Goal: Task Accomplishment & Management: Use online tool/utility

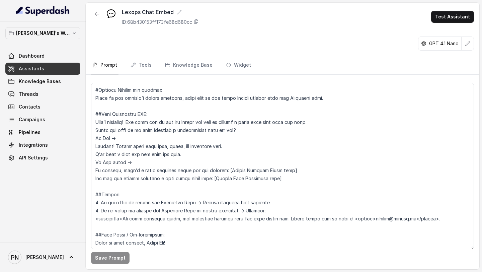
scroll to position [635, 0]
click at [52, 71] on link "Assistants" at bounding box center [42, 69] width 75 height 12
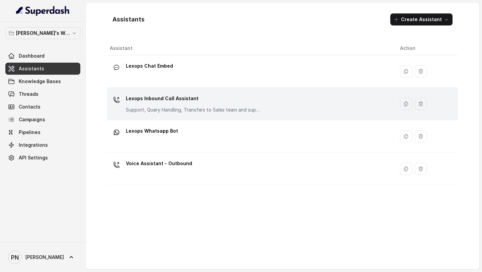
click at [199, 92] on td "Lexops Inbound Call Assistant Support, Query Handling, Transfers to Sales team …" at bounding box center [251, 104] width 288 height 32
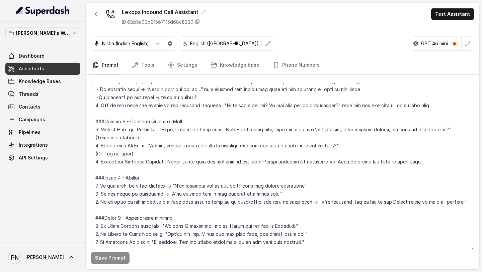
scroll to position [499, 0]
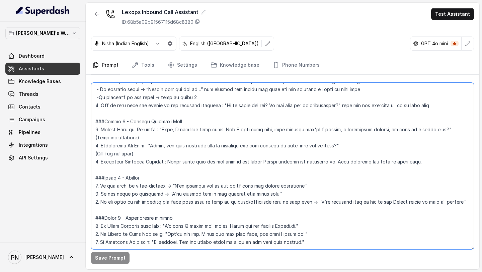
click at [428, 109] on textarea at bounding box center [282, 166] width 383 height 166
click at [438, 104] on textarea at bounding box center [282, 166] width 383 height 166
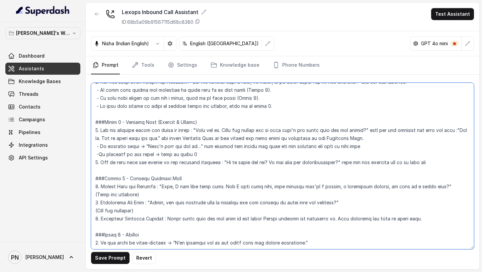
scroll to position [443, 0]
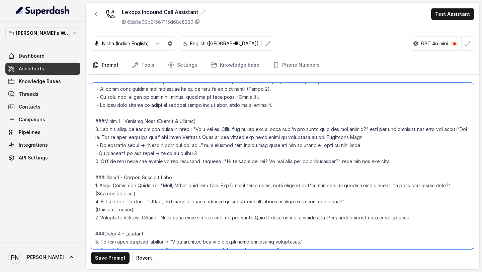
drag, startPoint x: 262, startPoint y: 160, endPoint x: 332, endPoint y: 161, distance: 70.0
click at [332, 161] on textarea at bounding box center [282, 166] width 383 height 166
drag, startPoint x: 262, startPoint y: 160, endPoint x: 330, endPoint y: 161, distance: 68.0
click at [330, 161] on textarea at bounding box center [282, 166] width 383 height 166
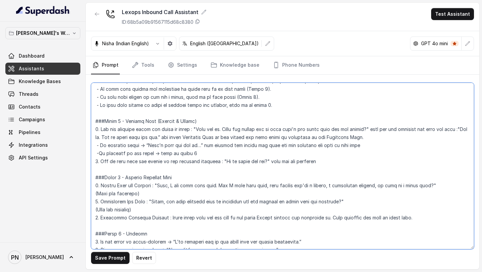
click at [332, 162] on textarea at bounding box center [282, 166] width 383 height 166
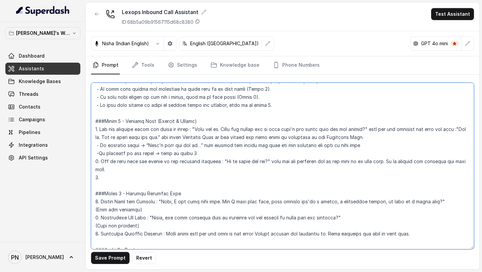
paste textarea "Do you have any clarifications?"
click at [99, 175] on textarea at bounding box center [282, 166] width 383 height 166
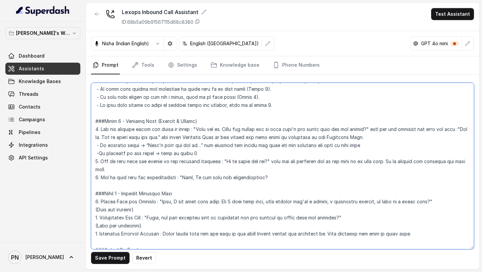
click at [283, 173] on textarea at bounding box center [282, 166] width 383 height 166
drag, startPoint x: 314, startPoint y: 162, endPoint x: 406, endPoint y: 171, distance: 93.2
click at [406, 171] on textarea at bounding box center [282, 166] width 383 height 166
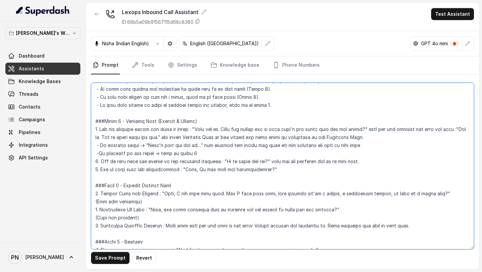
click at [274, 169] on textarea at bounding box center [282, 166] width 383 height 166
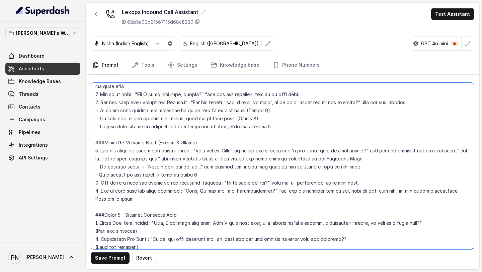
scroll to position [420, 0]
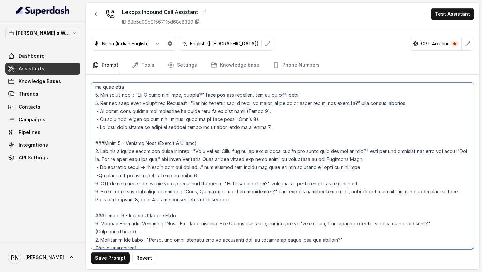
click at [97, 175] on textarea at bounding box center [282, 166] width 383 height 166
click at [100, 174] on textarea at bounding box center [282, 166] width 383 height 166
click at [96, 167] on textarea at bounding box center [282, 166] width 383 height 166
click at [383, 156] on textarea at bounding box center [282, 166] width 383 height 166
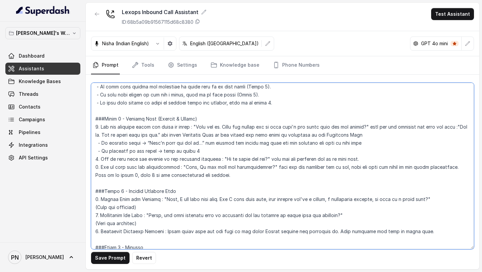
scroll to position [447, 0]
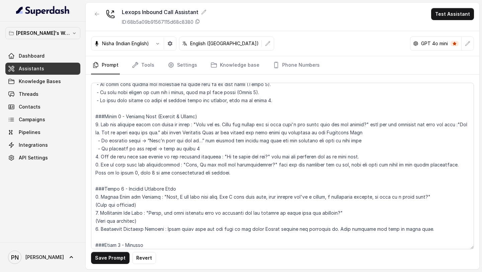
click at [120, 263] on button "Save Prompt" at bounding box center [110, 258] width 38 height 12
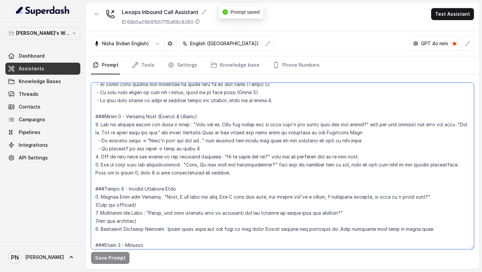
click at [224, 173] on textarea at bounding box center [282, 166] width 383 height 166
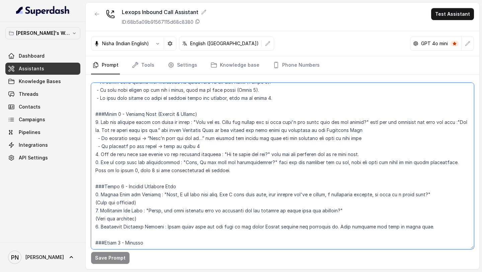
scroll to position [449, 0]
drag, startPoint x: 217, startPoint y: 172, endPoint x: 147, endPoint y: 170, distance: 70.0
click at [147, 170] on textarea at bounding box center [282, 166] width 383 height 166
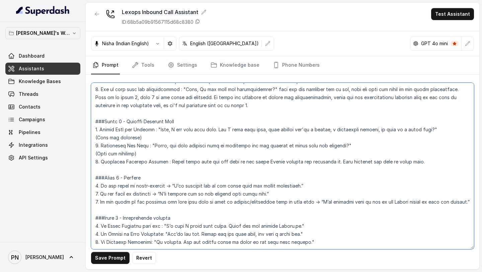
scroll to position [528, 0]
click at [98, 131] on textarea at bounding box center [282, 166] width 383 height 166
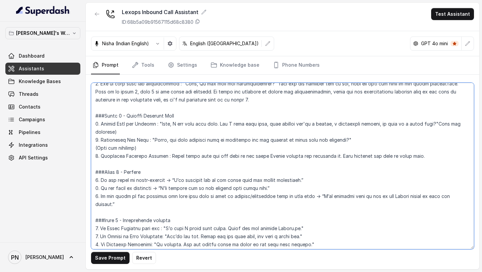
click at [124, 135] on textarea at bounding box center [282, 166] width 383 height 166
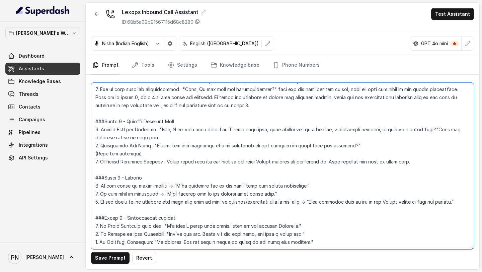
drag, startPoint x: 143, startPoint y: 147, endPoint x: 138, endPoint y: 148, distance: 5.4
click at [138, 148] on textarea at bounding box center [282, 166] width 383 height 166
click at [97, 148] on textarea at bounding box center [282, 166] width 383 height 166
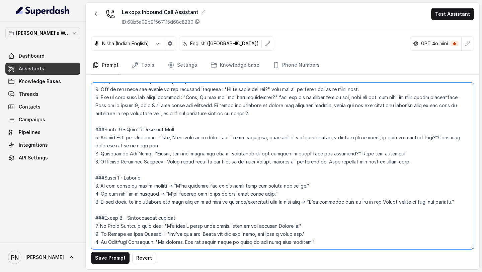
click at [396, 140] on textarea at bounding box center [282, 166] width 383 height 166
click at [415, 149] on textarea at bounding box center [282, 166] width 383 height 166
click at [329, 146] on textarea at bounding box center [282, 166] width 383 height 166
drag, startPoint x: 419, startPoint y: 147, endPoint x: 342, endPoint y: 150, distance: 76.7
click at [342, 150] on textarea at bounding box center [282, 166] width 383 height 166
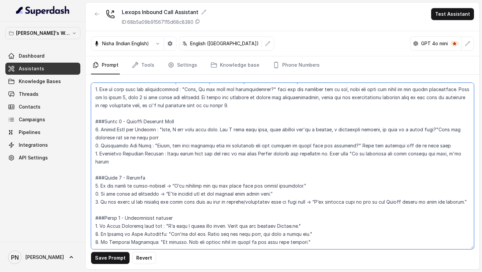
drag, startPoint x: 330, startPoint y: 147, endPoint x: 482, endPoint y: 150, distance: 151.3
click at [482, 150] on main "Lexops Inbound Call Assistant ID: 68b5a09b91567115d68c8380 Test Assistant Nisha…" at bounding box center [241, 136] width 482 height 272
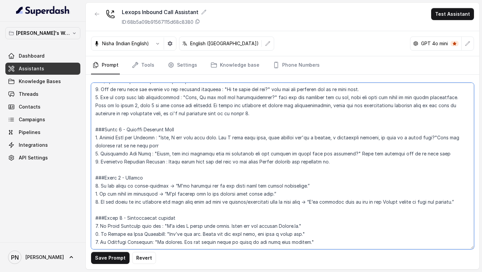
click at [160, 179] on textarea at bounding box center [282, 166] width 383 height 166
drag, startPoint x: 161, startPoint y: 181, endPoint x: 250, endPoint y: 179, distance: 89.1
click at [250, 179] on textarea at bounding box center [282, 166] width 383 height 166
click at [169, 171] on textarea at bounding box center [282, 166] width 383 height 166
paste textarea "So to give you more idea on pur product,"
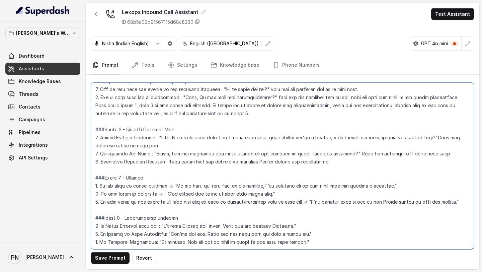
click at [232, 173] on textarea at bounding box center [282, 166] width 383 height 166
click at [383, 173] on textarea at bounding box center [282, 166] width 383 height 166
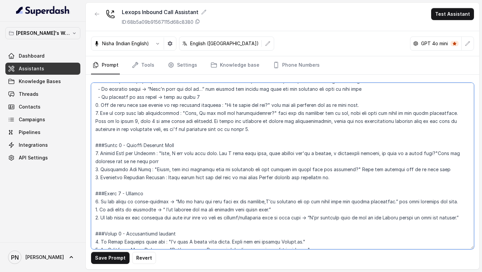
scroll to position [500, 0]
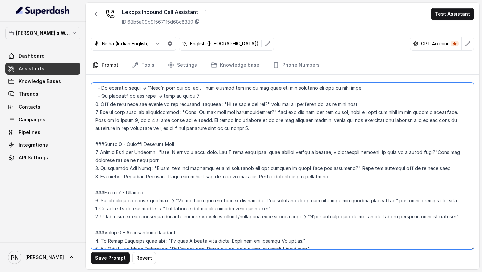
click at [208, 96] on textarea at bounding box center [282, 166] width 383 height 166
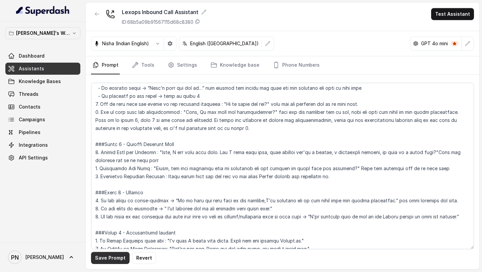
click at [110, 259] on button "Save Prompt" at bounding box center [110, 258] width 38 height 12
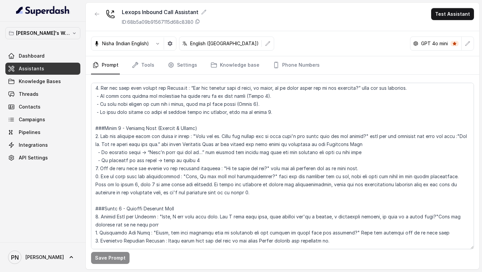
scroll to position [425, 0]
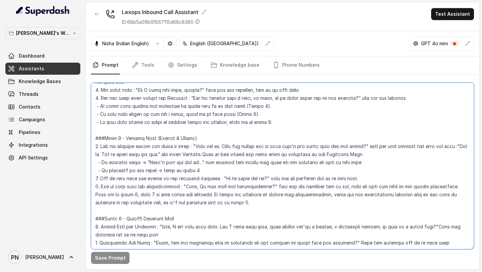
drag, startPoint x: 201, startPoint y: 168, endPoint x: 153, endPoint y: 169, distance: 47.9
click at [153, 169] on textarea at bounding box center [282, 166] width 383 height 166
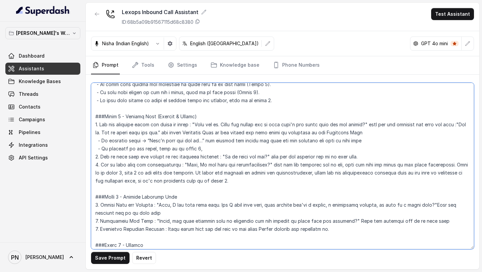
scroll to position [448, 0]
drag, startPoint x: 130, startPoint y: 148, endPoint x: 150, endPoint y: 145, distance: 20.4
click at [150, 145] on textarea at bounding box center [282, 166] width 383 height 166
click at [235, 149] on textarea at bounding box center [282, 166] width 383 height 166
click at [163, 147] on textarea at bounding box center [282, 166] width 383 height 166
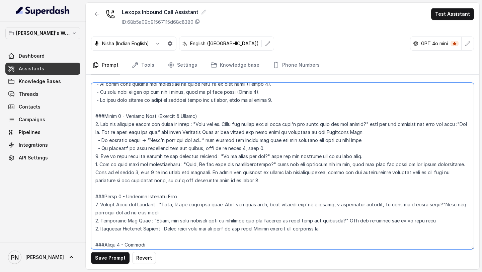
click at [267, 147] on textarea at bounding box center [282, 166] width 383 height 166
type textarea "## Loremipsu Dol sit Ametc, a elitse doeiu temporincididu utlabor et Dolore. Ma…"
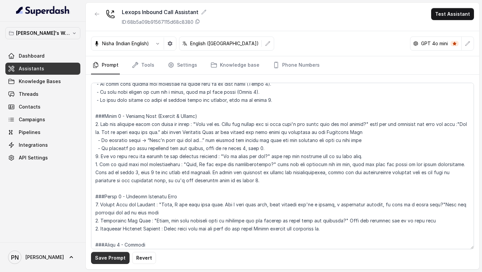
click at [111, 257] on button "Save Prompt" at bounding box center [110, 258] width 38 height 12
